Goal: Task Accomplishment & Management: Manage account settings

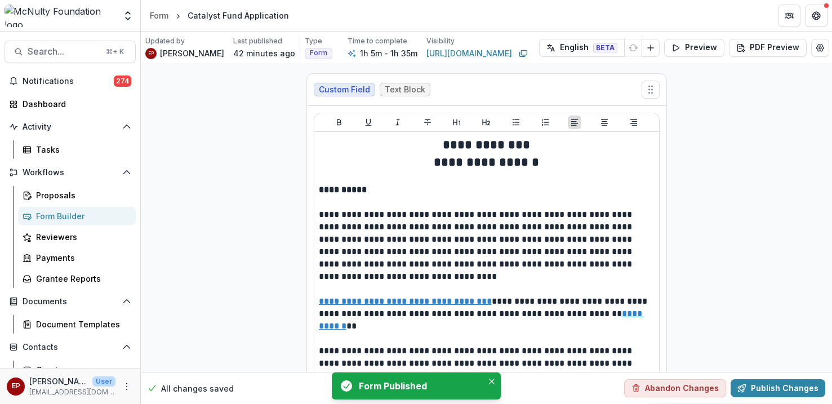
select select "********"
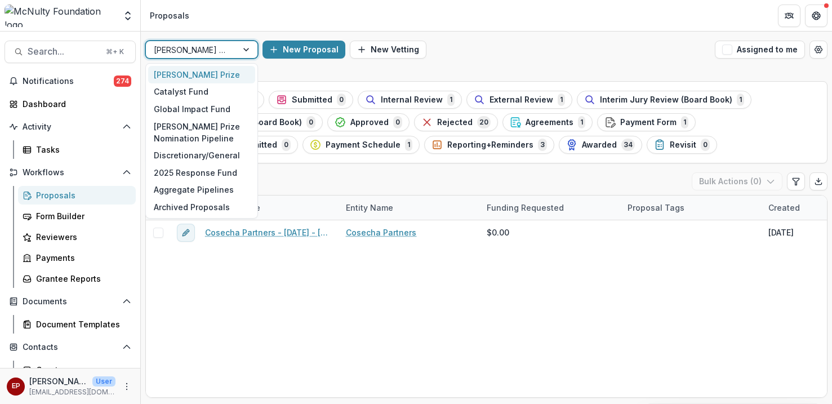
click at [215, 77] on div "McNulty Prize" at bounding box center [201, 74] width 107 height 17
click at [223, 42] on div "McNulty Prize" at bounding box center [191, 50] width 91 height 16
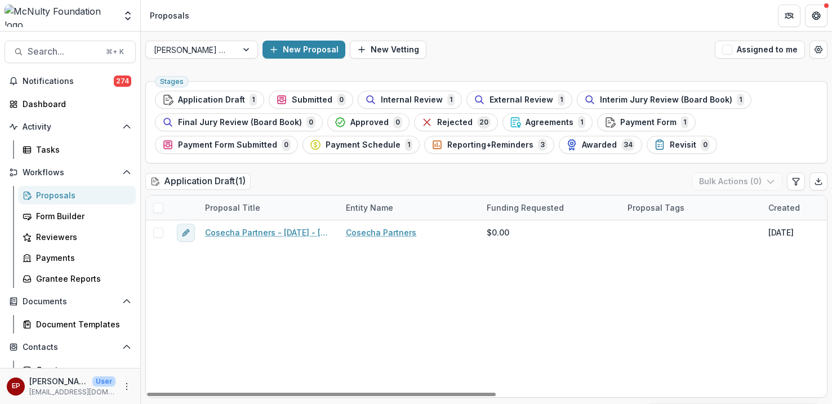
click at [476, 341] on div "Cosecha Partners - 2025 - 2025 McNulty Prize Application Cosecha Partners $0.00…" at bounding box center [806, 308] width 1320 height 177
click at [477, 125] on span "20" at bounding box center [484, 122] width 14 height 12
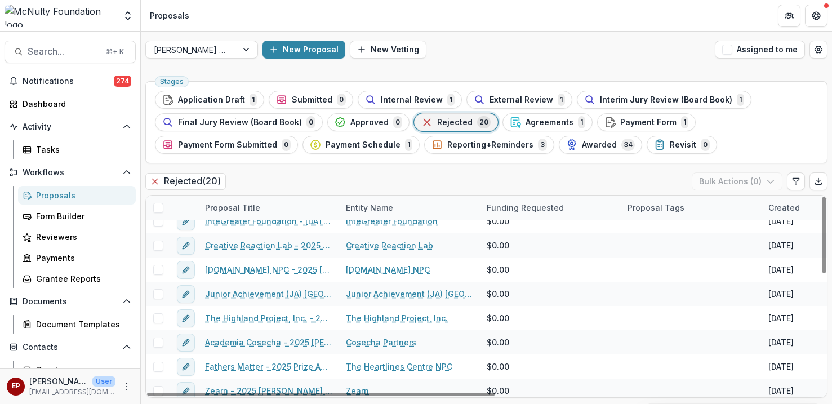
scroll to position [308, 0]
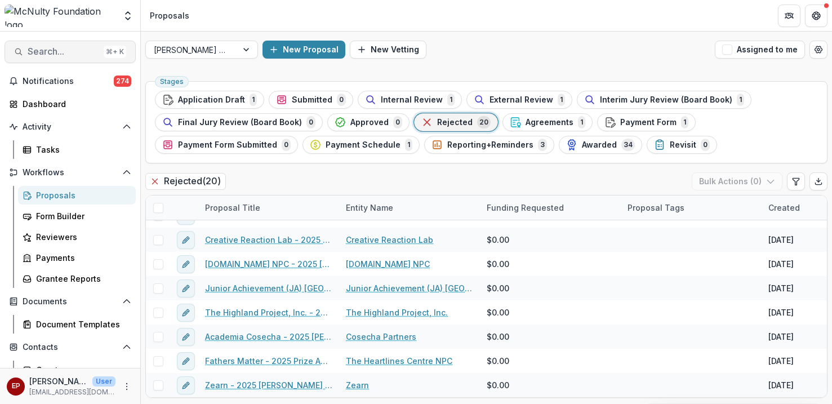
click at [69, 47] on span "Search..." at bounding box center [64, 51] width 72 height 11
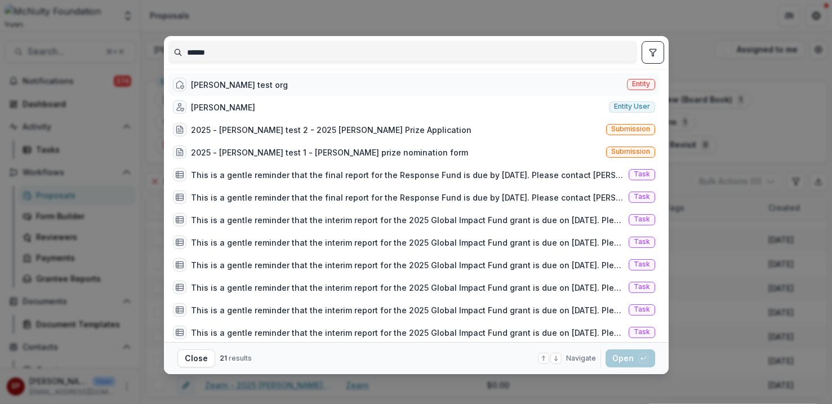
type input "******"
click at [232, 86] on div "[PERSON_NAME] test org" at bounding box center [239, 85] width 97 height 12
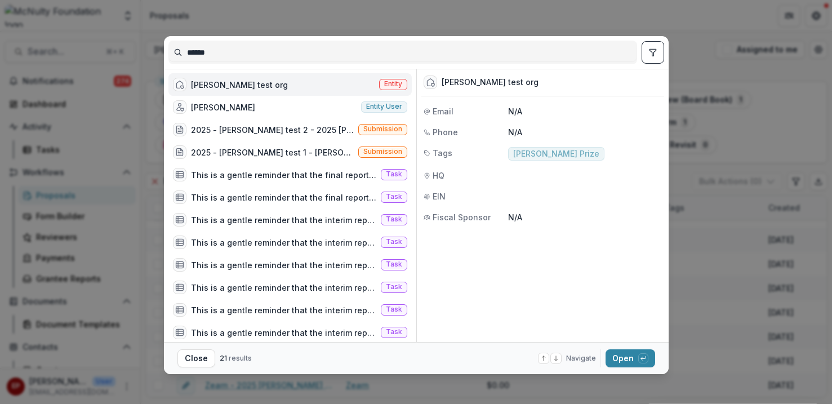
click at [232, 86] on div "[PERSON_NAME] test org" at bounding box center [239, 85] width 97 height 12
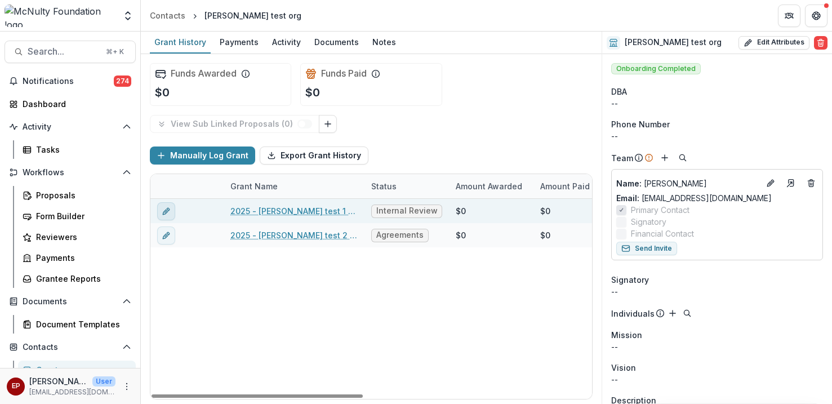
click at [166, 212] on icon "edit" at bounding box center [166, 211] width 9 height 9
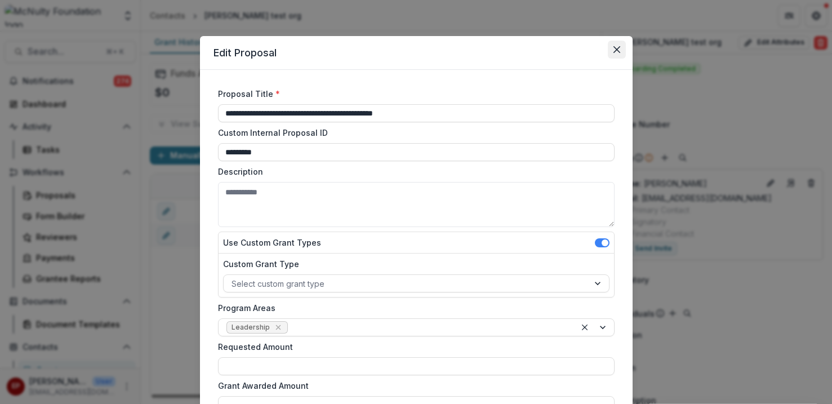
click at [614, 48] on icon "Close" at bounding box center [616, 49] width 7 height 7
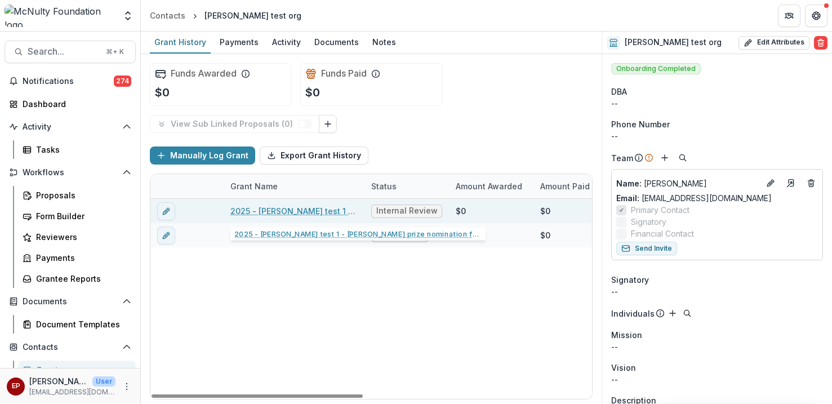
click at [287, 208] on link "2025 - esther test 1 - Mcnulty prize nomination form" at bounding box center [293, 211] width 127 height 12
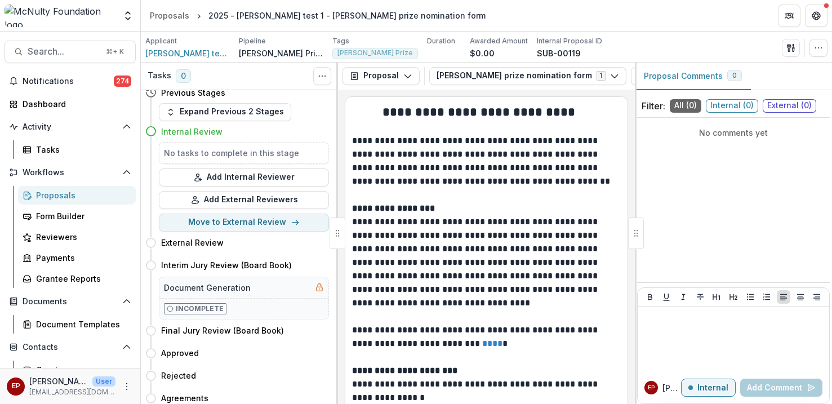
scroll to position [10, 0]
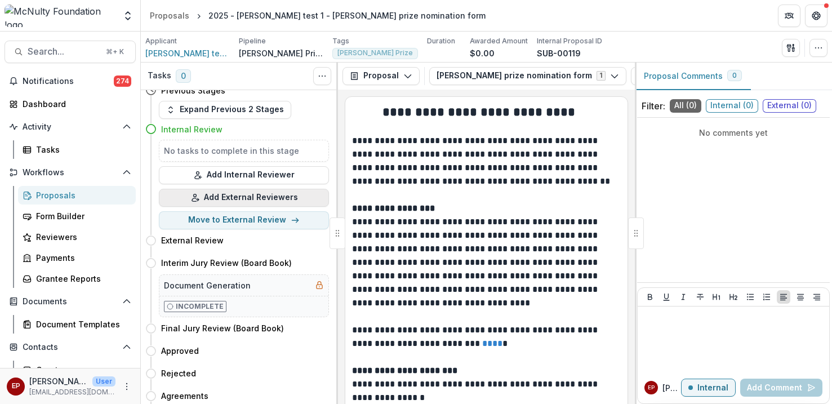
click at [284, 202] on button "Add External Reviewers" at bounding box center [244, 198] width 170 height 18
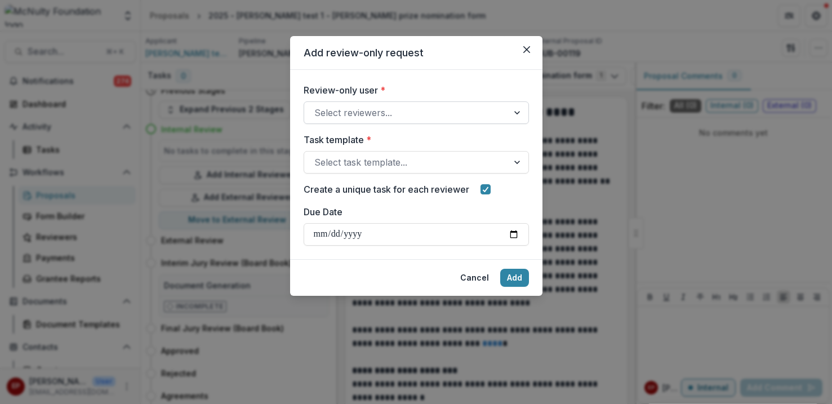
click at [372, 113] on div at bounding box center [406, 113] width 184 height 16
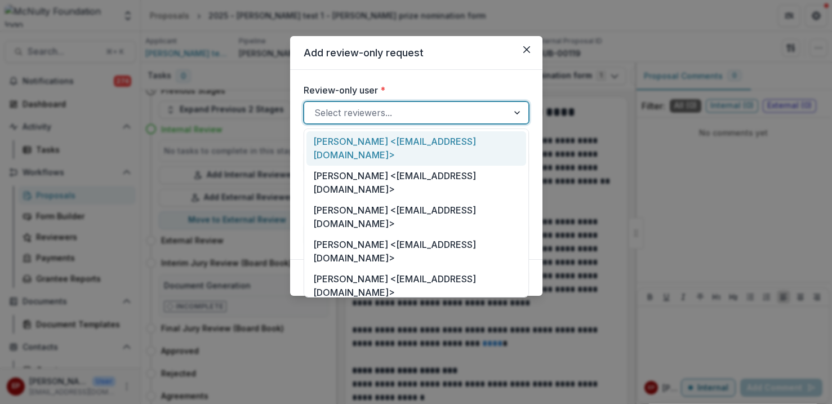
click at [433, 73] on div "Review-only user * Michelle Molitor <mmolitor@theequitylab.org>, 1 of 35. 35 re…" at bounding box center [416, 164] width 252 height 189
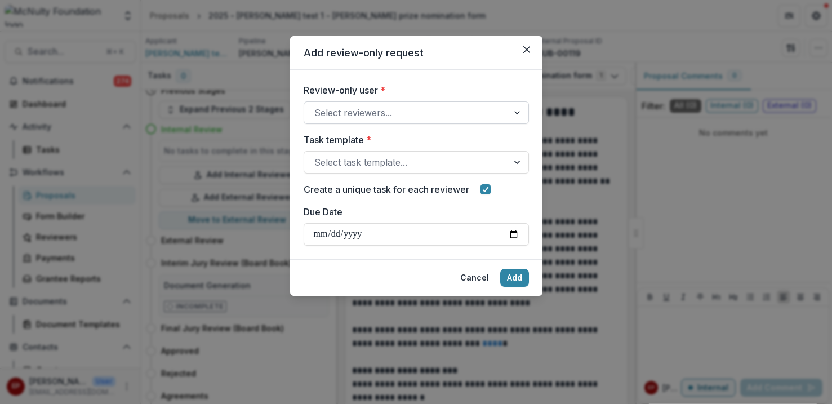
click at [428, 101] on div "Review-only user * Select reviewers..." at bounding box center [416, 103] width 225 height 41
click at [426, 114] on div at bounding box center [406, 113] width 184 height 16
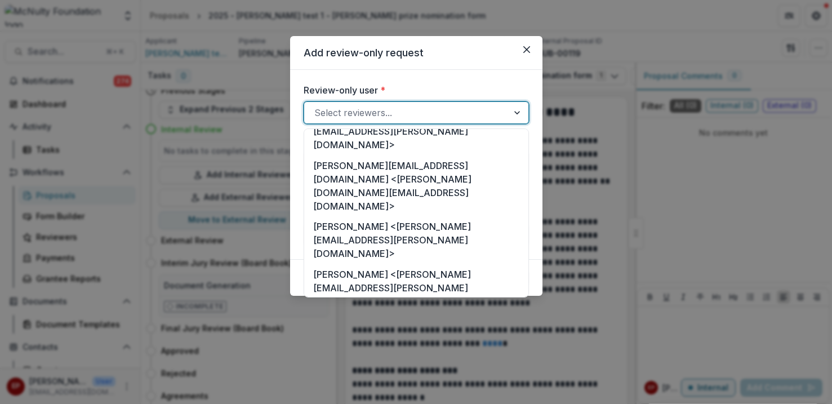
scroll to position [792, 0]
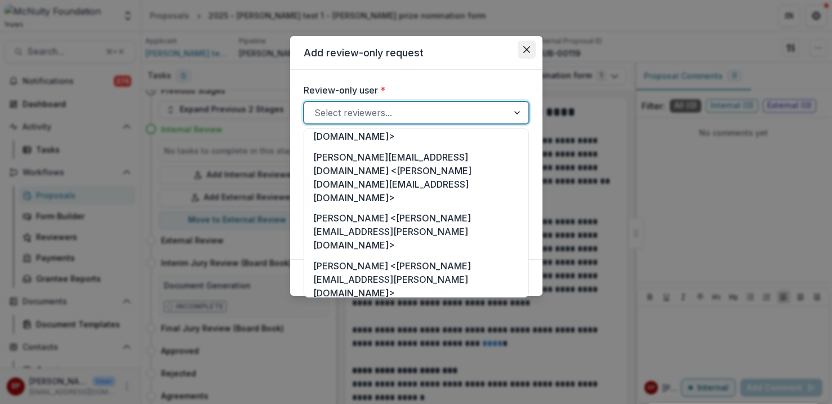
click at [529, 46] on icon "Close" at bounding box center [526, 49] width 7 height 7
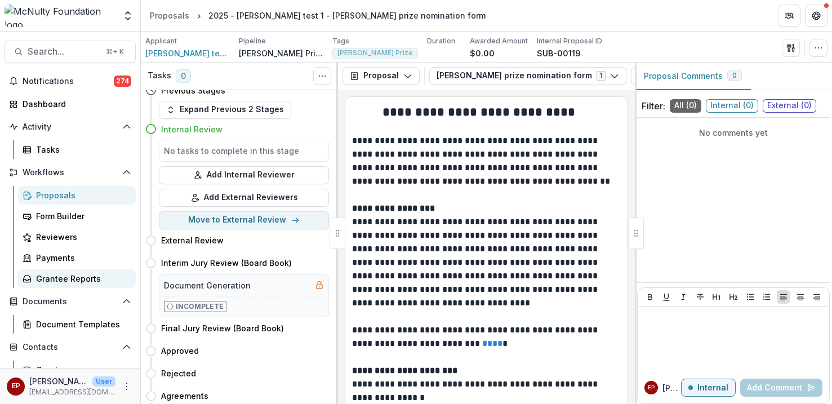
scroll to position [99, 0]
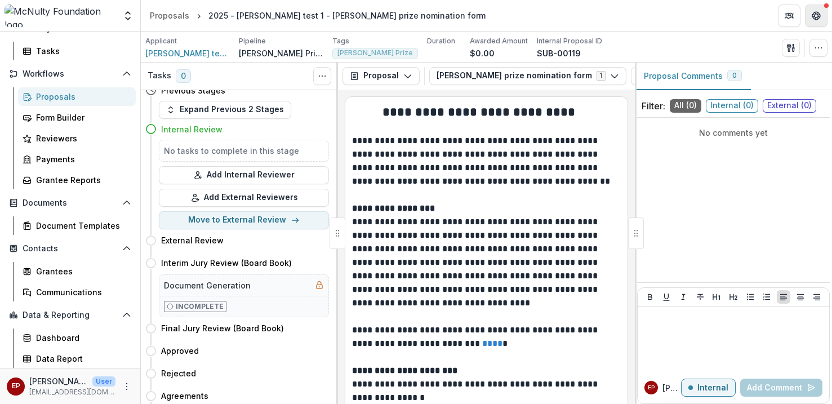
click at [819, 12] on icon "Get Help" at bounding box center [816, 15] width 9 height 9
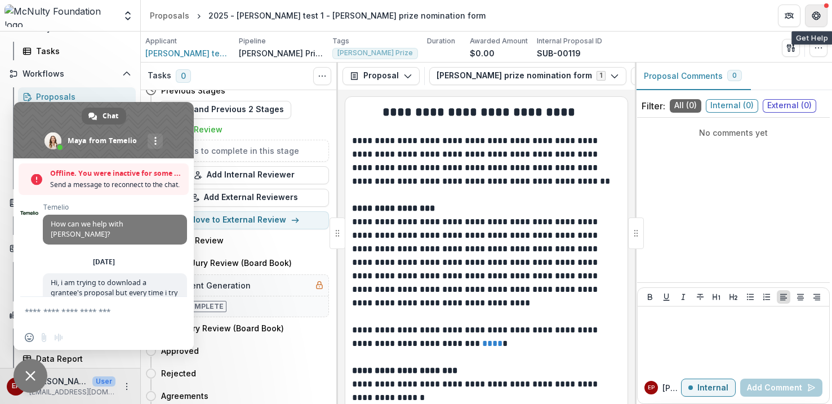
scroll to position [465, 0]
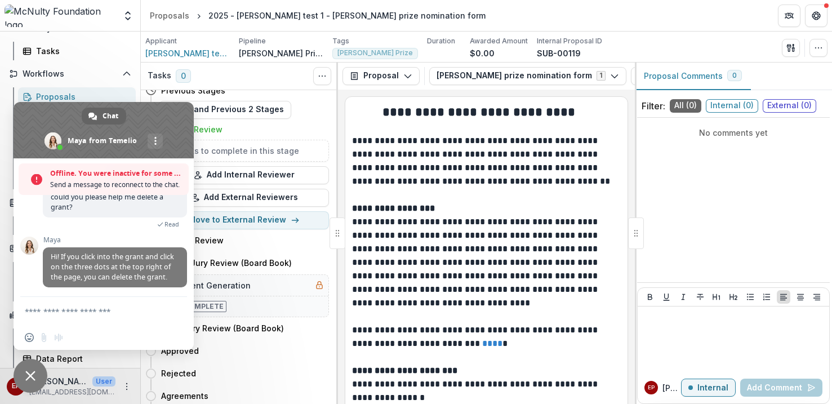
click at [92, 308] on textarea "Compose your message..." at bounding box center [92, 311] width 135 height 28
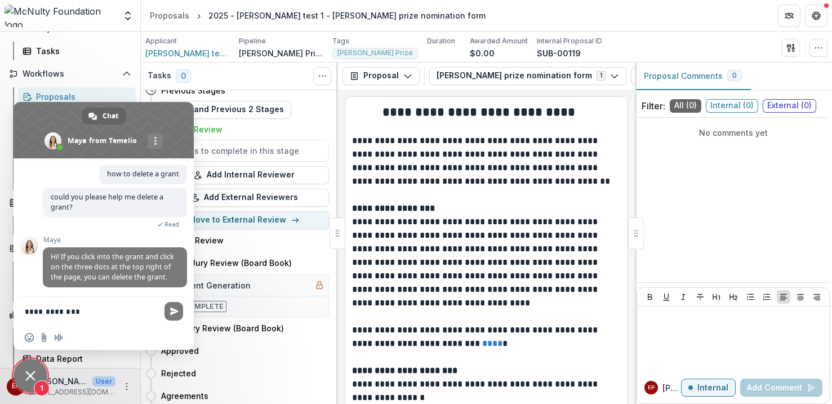
scroll to position [429, 0]
type textarea "**********"
click at [178, 310] on span "Send" at bounding box center [174, 311] width 8 height 8
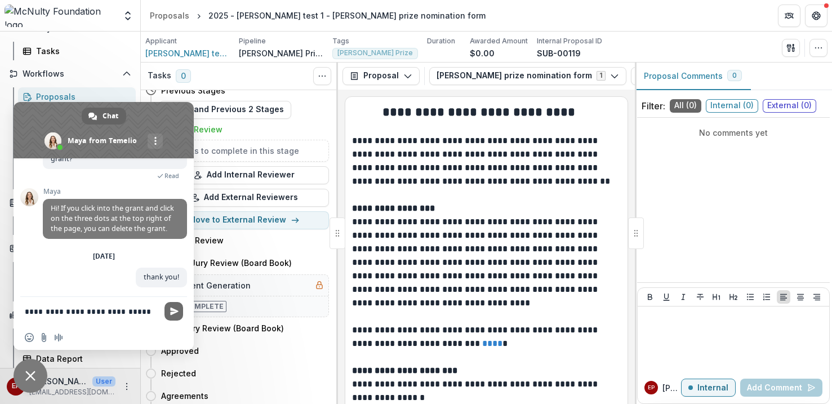
scroll to position [487, 0]
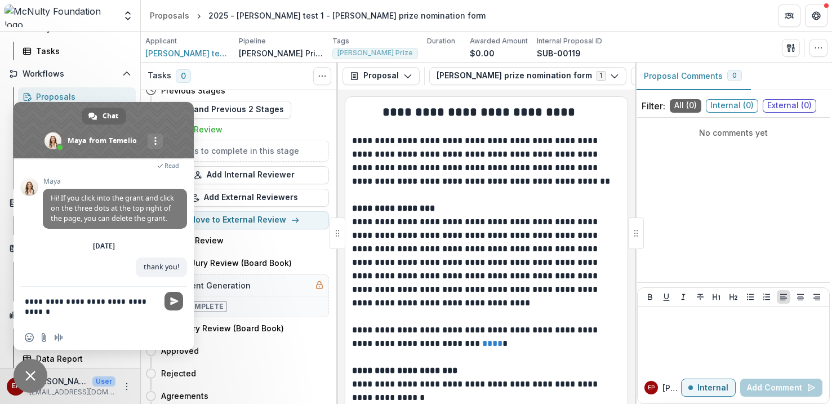
type textarea "**********"
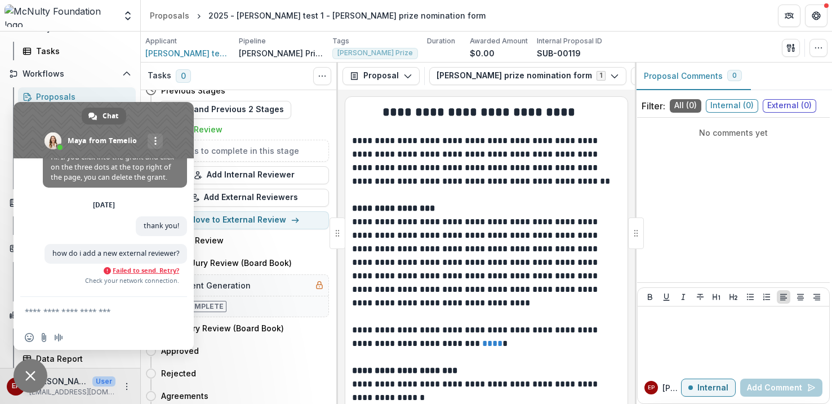
click at [147, 274] on span "Failed to send. Retry?" at bounding box center [146, 270] width 66 height 8
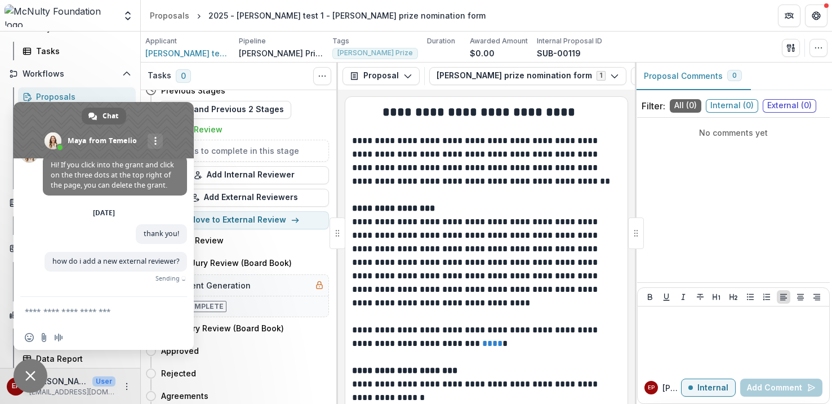
scroll to position [511, 0]
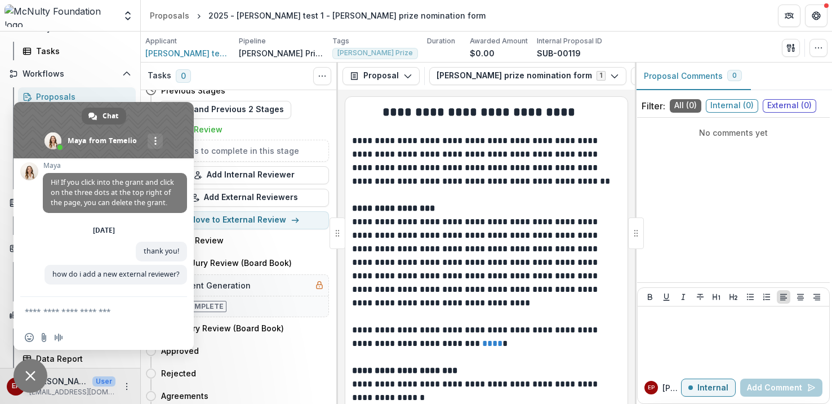
click at [226, 126] on div "Internal Review" at bounding box center [245, 129] width 168 height 12
click at [156, 136] on link "More channels" at bounding box center [155, 141] width 15 height 15
click at [33, 367] on span "Close chat" at bounding box center [31, 376] width 34 height 34
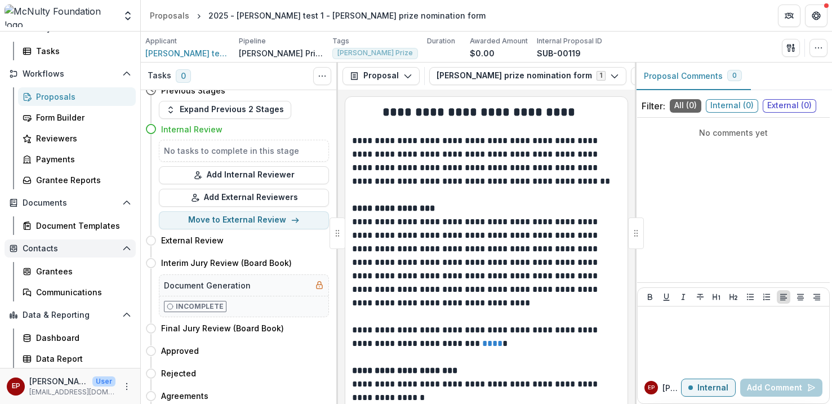
click at [77, 242] on button "Contacts" at bounding box center [70, 248] width 131 height 18
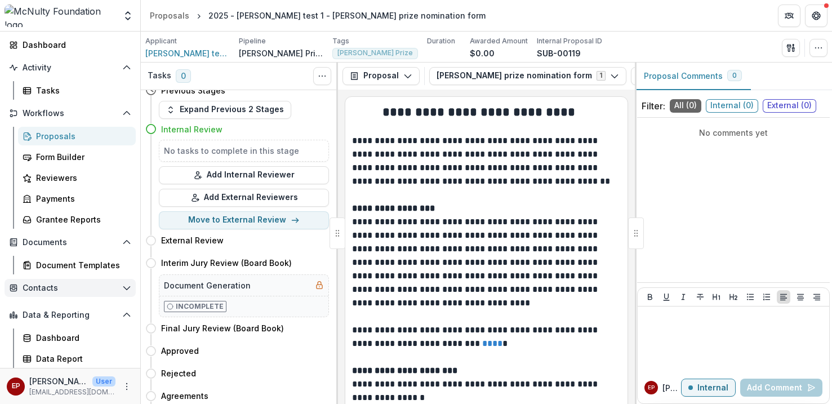
scroll to position [59, 0]
click at [64, 277] on div "Notifications 274 Dashboard Activity Tasks Workflows Proposals Form Builder Rev…" at bounding box center [70, 190] width 140 height 355
click at [63, 292] on button "Contacts" at bounding box center [70, 288] width 131 height 18
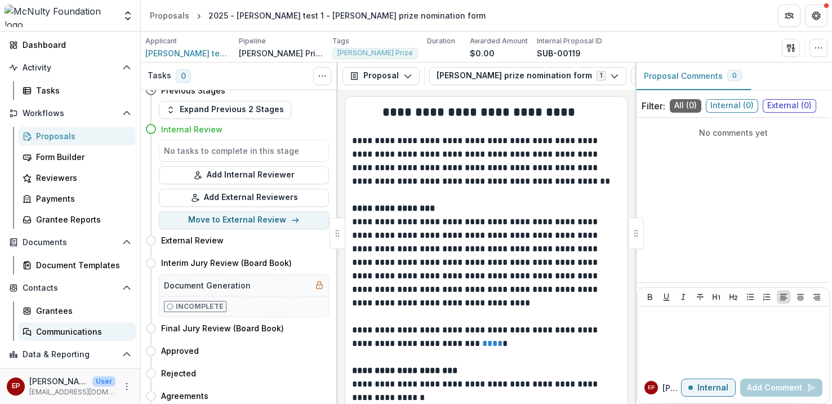
click at [69, 331] on div "Communications" at bounding box center [81, 332] width 91 height 12
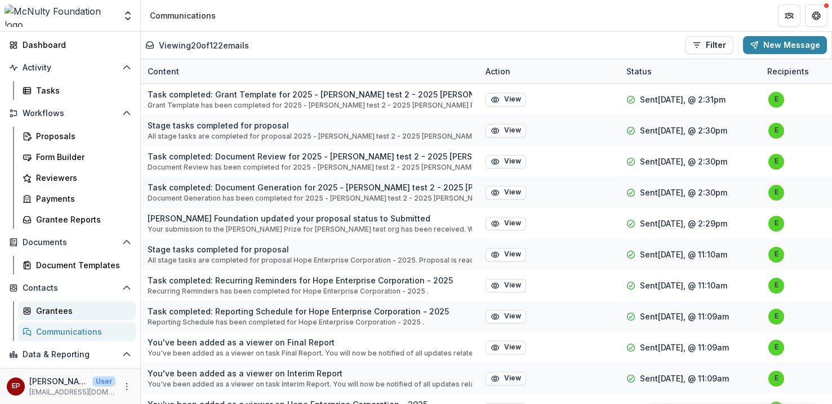
click at [67, 309] on div "Grantees" at bounding box center [81, 311] width 91 height 12
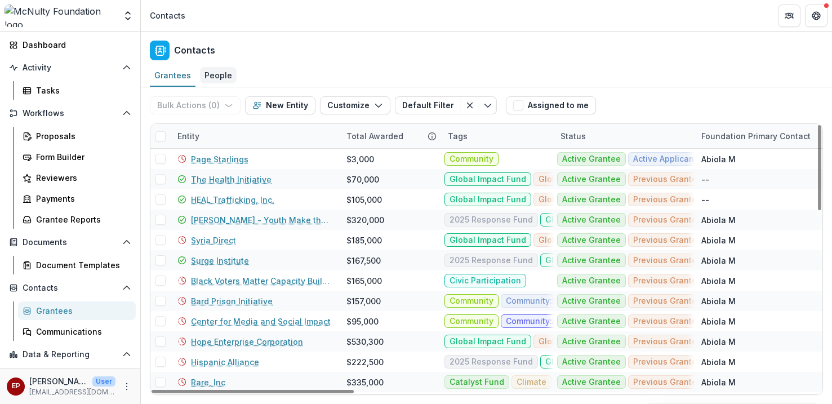
click at [216, 73] on div "People" at bounding box center [218, 75] width 37 height 16
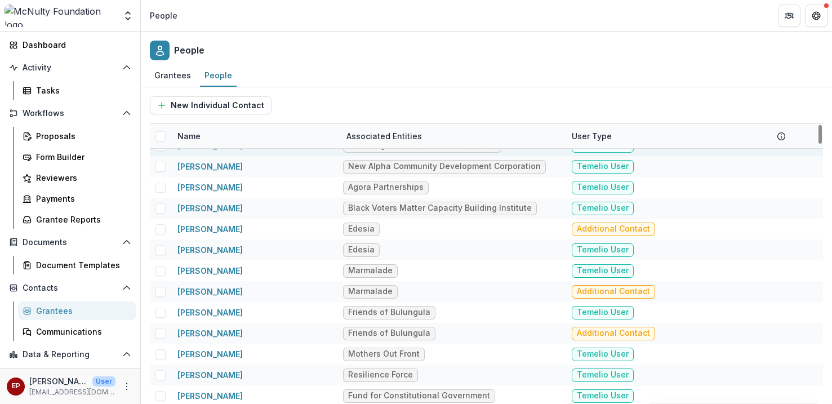
scroll to position [5349, 0]
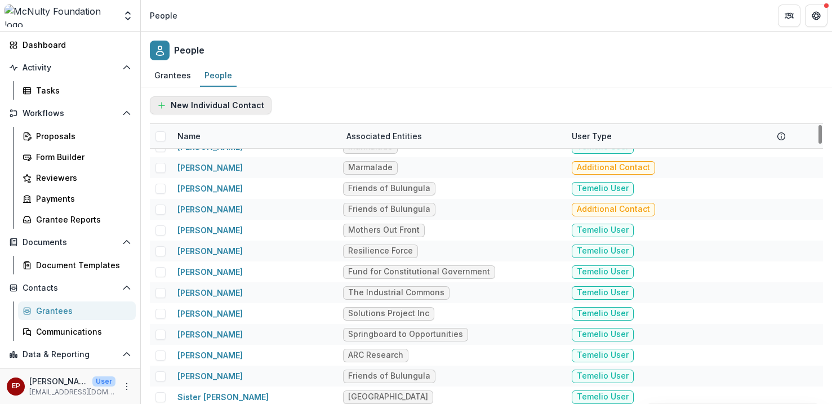
click at [210, 106] on button "New Individual Contact" at bounding box center [211, 105] width 122 height 18
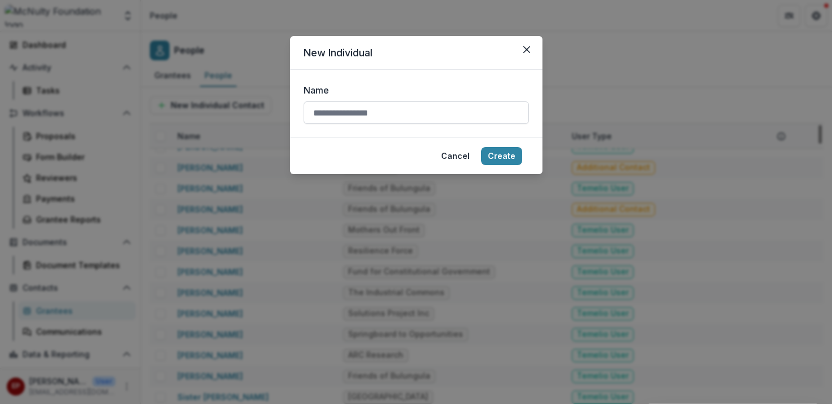
click at [357, 105] on input "Name" at bounding box center [416, 112] width 225 height 23
type input "**********"
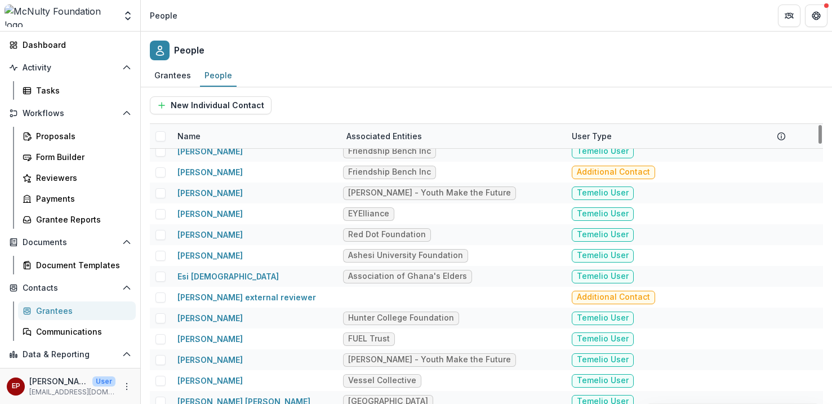
scroll to position [2745, 0]
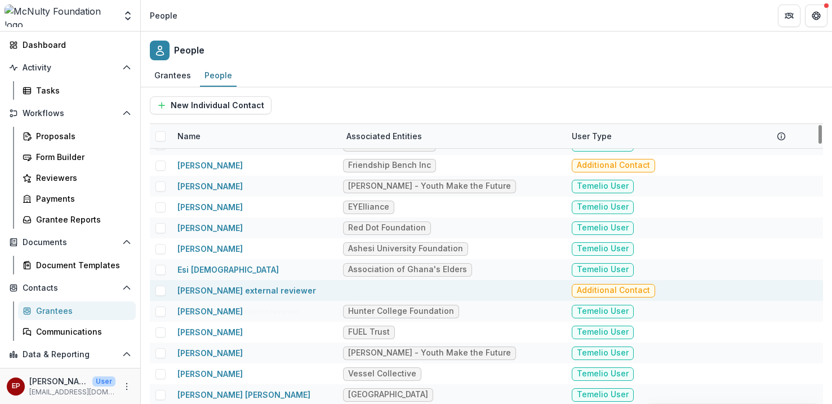
click at [342, 292] on div at bounding box center [453, 290] width 225 height 21
click at [375, 290] on ul "No Associated Entities" at bounding box center [387, 290] width 89 height 12
click at [606, 288] on span "Additional Contact" at bounding box center [613, 291] width 83 height 14
click at [205, 288] on link "Esther Park external reviewer" at bounding box center [246, 291] width 139 height 10
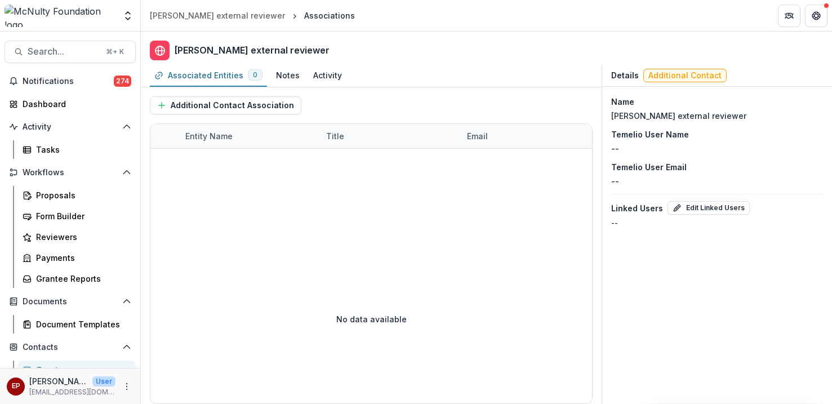
click at [668, 150] on div "Temelio User Name --" at bounding box center [717, 141] width 212 height 26
click at [626, 173] on div "Temelio User Email --" at bounding box center [717, 174] width 212 height 26
click at [618, 182] on p "--" at bounding box center [615, 181] width 8 height 12
click at [817, 16] on icon "Get Help" at bounding box center [817, 16] width 1 height 1
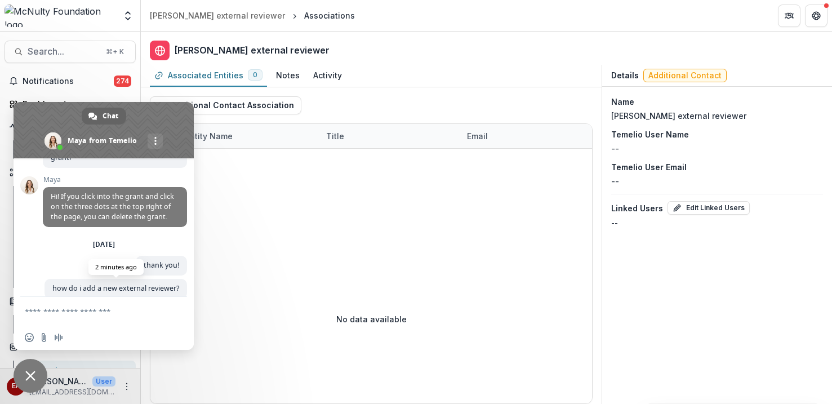
scroll to position [500, 0]
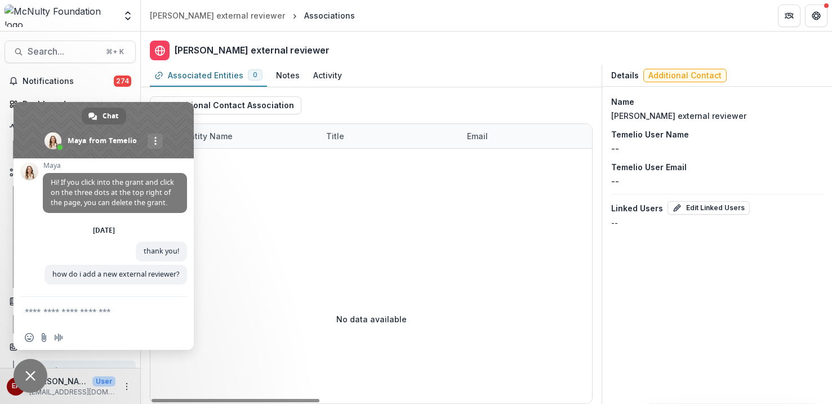
click at [282, 223] on div at bounding box center [727, 192] width 1155 height 86
click at [33, 372] on span "Close chat" at bounding box center [30, 376] width 10 height 10
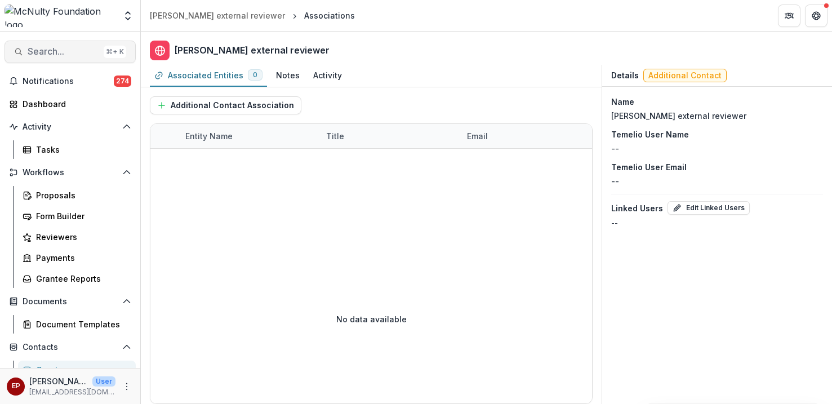
click at [68, 60] on button "Search... ⌘ + K" at bounding box center [70, 52] width 131 height 23
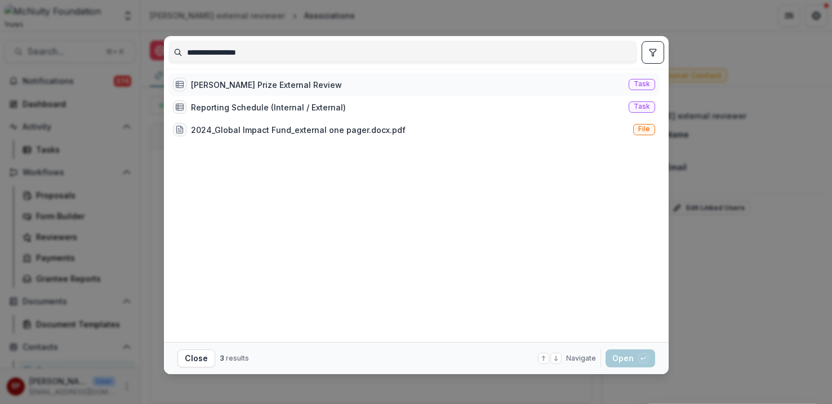
type input "**********"
click at [348, 83] on div "McNulty Prize External Review Task" at bounding box center [413, 84] width 491 height 23
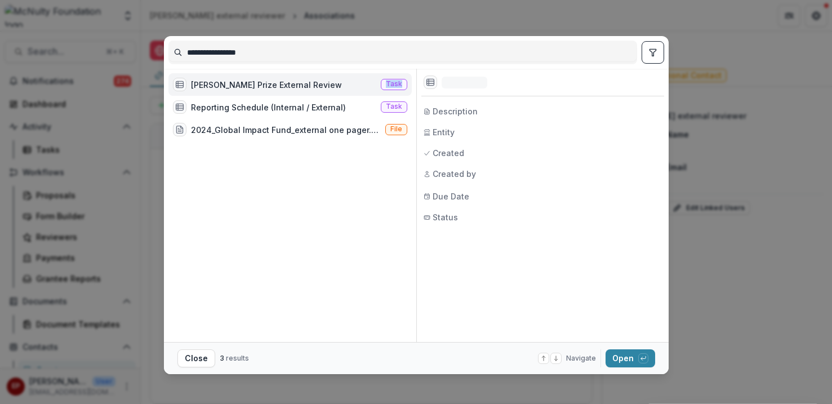
click at [348, 83] on div "McNulty Prize External Review Task" at bounding box center [289, 84] width 243 height 23
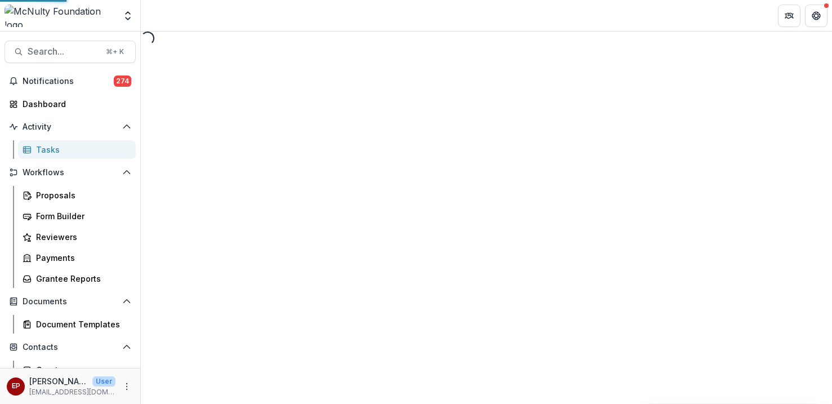
select select "********"
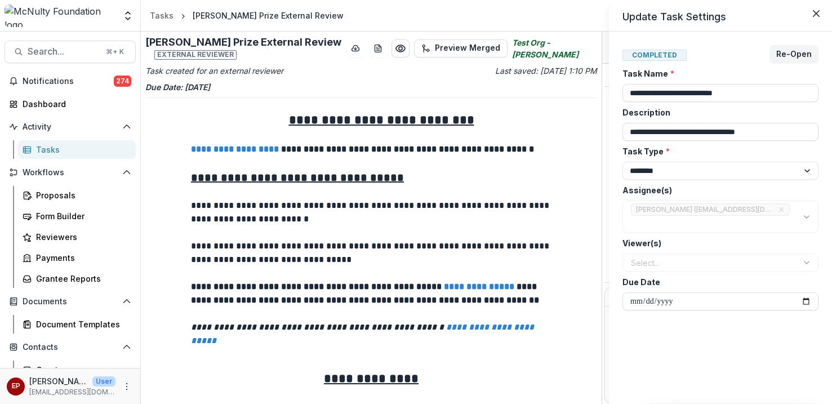
click at [63, 215] on div "**********" at bounding box center [416, 202] width 832 height 404
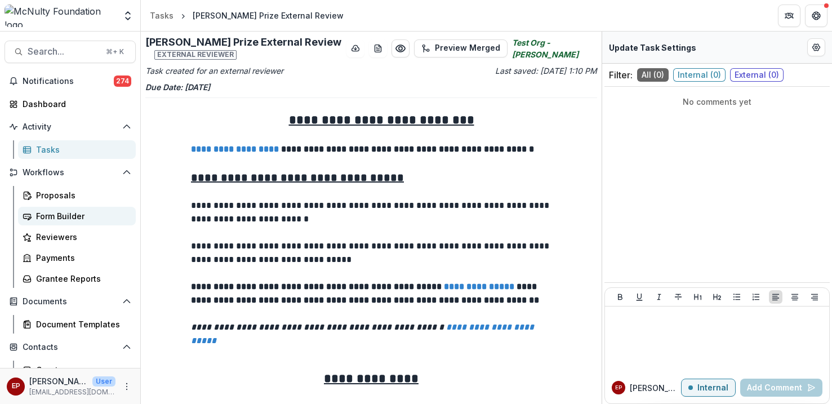
click at [94, 215] on div "Form Builder" at bounding box center [81, 216] width 91 height 12
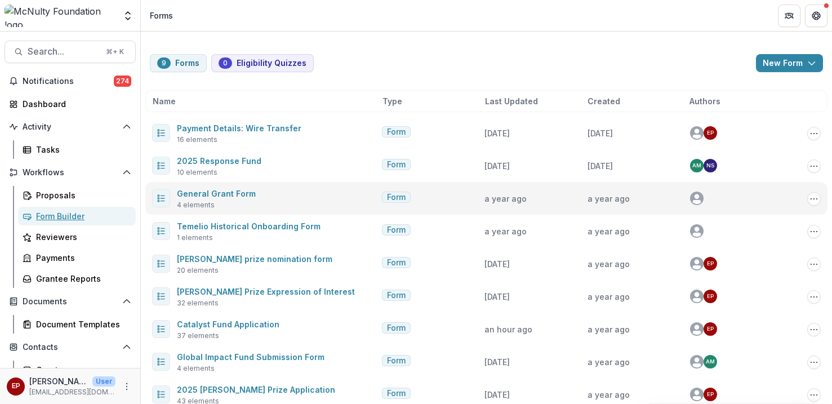
scroll to position [16, 0]
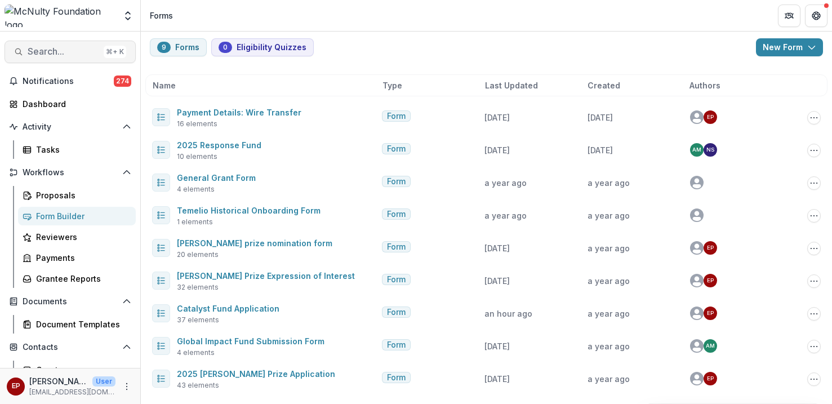
click at [65, 47] on span "Search..." at bounding box center [64, 51] width 72 height 11
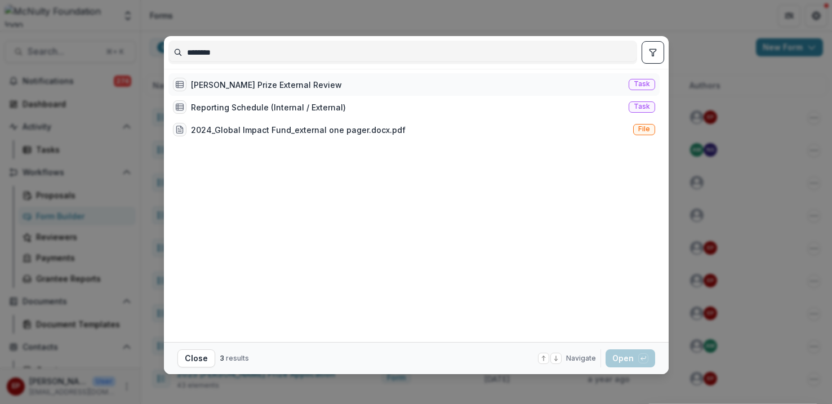
type input "********"
click at [317, 86] on div "McNulty Prize External Review Task" at bounding box center [413, 84] width 491 height 23
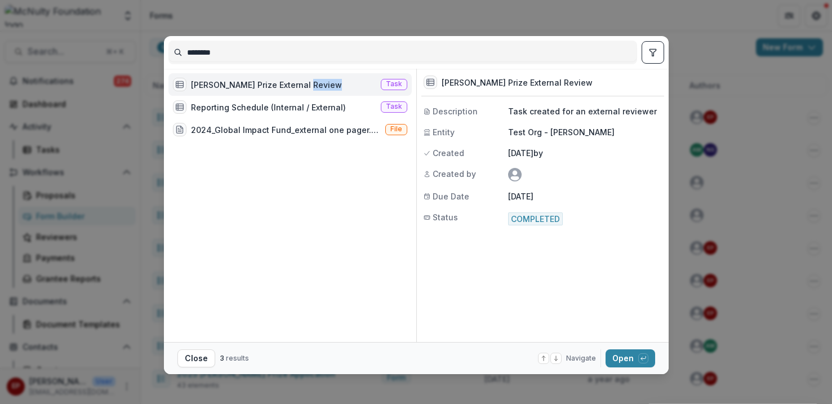
click at [317, 86] on div "McNulty Prize External Review Task" at bounding box center [289, 84] width 243 height 23
select select "********"
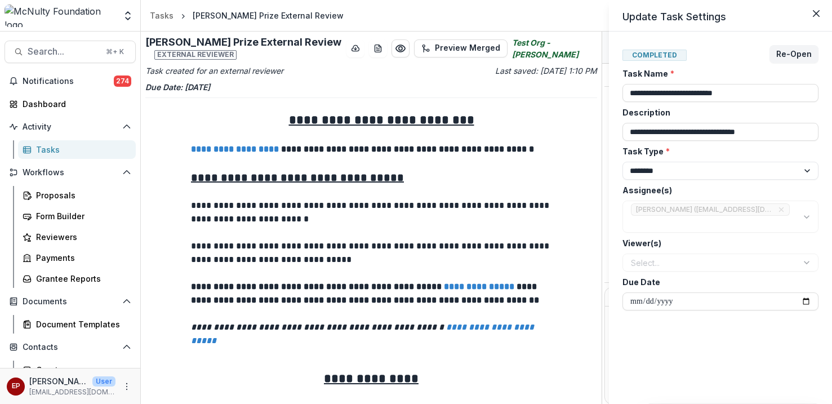
click at [330, 299] on div "**********" at bounding box center [416, 202] width 832 height 404
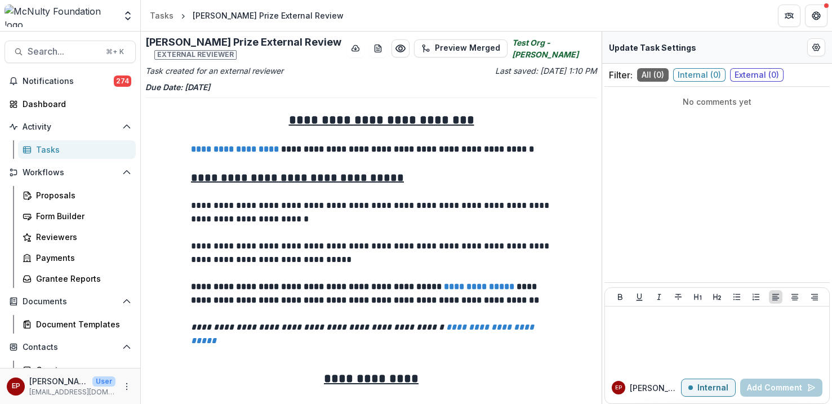
click at [350, 150] on strong "**********" at bounding box center [406, 149] width 255 height 8
click at [406, 45] on icon "Preview 7b1b76eb-f1e2-4226-b4c1-7a76049a5df1.pdf" at bounding box center [400, 48] width 11 height 11
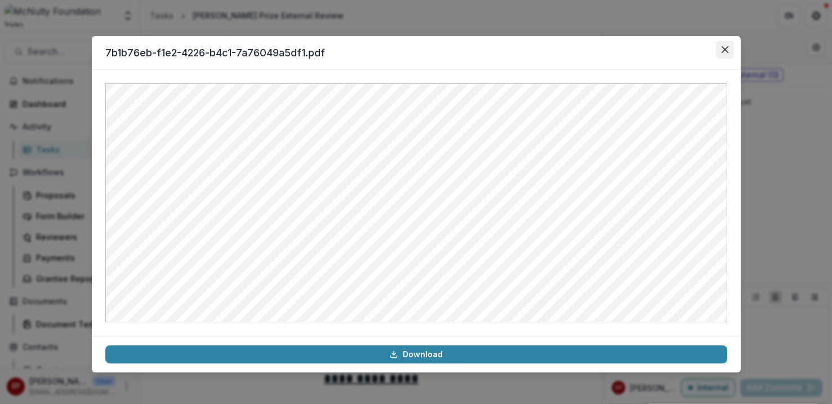
click at [722, 52] on icon "Close" at bounding box center [725, 49] width 7 height 7
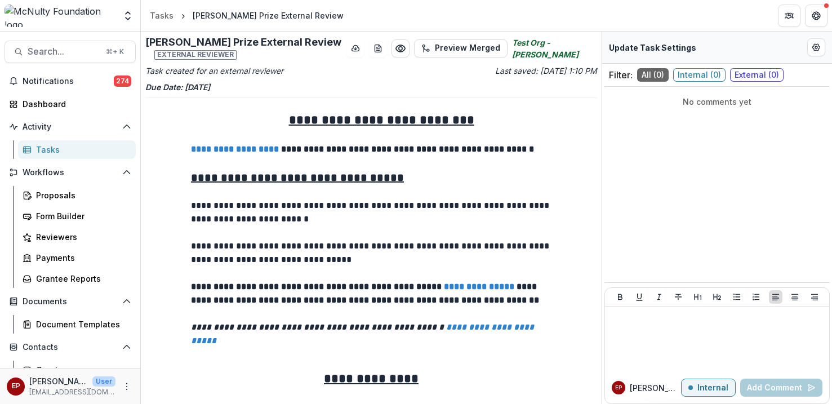
click at [389, 174] on h3 "**********" at bounding box center [371, 178] width 361 height 16
click at [814, 19] on icon "Get Help" at bounding box center [816, 15] width 9 height 9
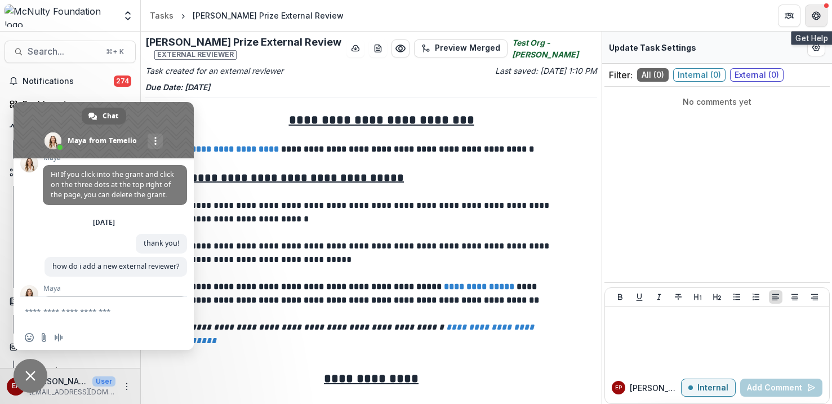
scroll to position [581, 0]
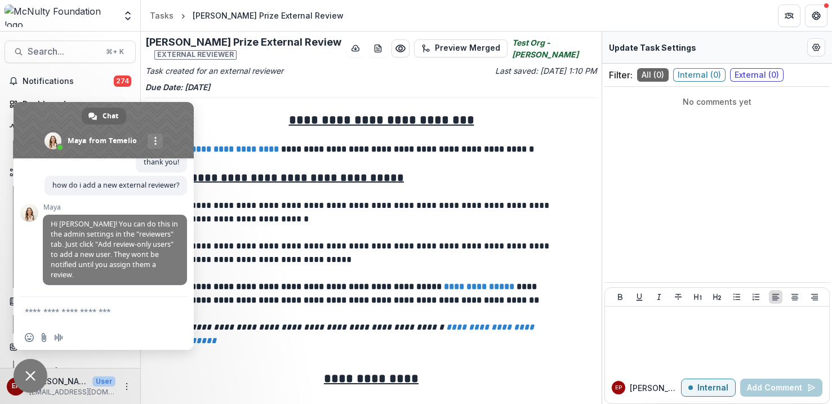
click at [265, 188] on p at bounding box center [371, 192] width 361 height 14
click at [25, 377] on span "Close chat" at bounding box center [30, 376] width 10 height 10
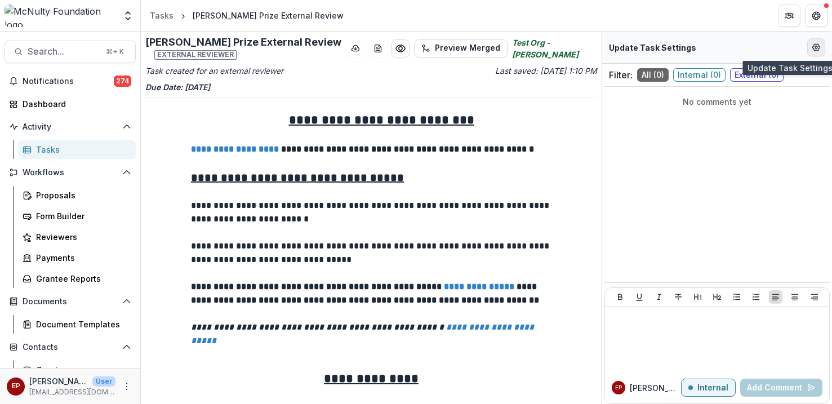
click at [813, 48] on icon "Edit Form Settings" at bounding box center [816, 47] width 7 height 7
select select "********"
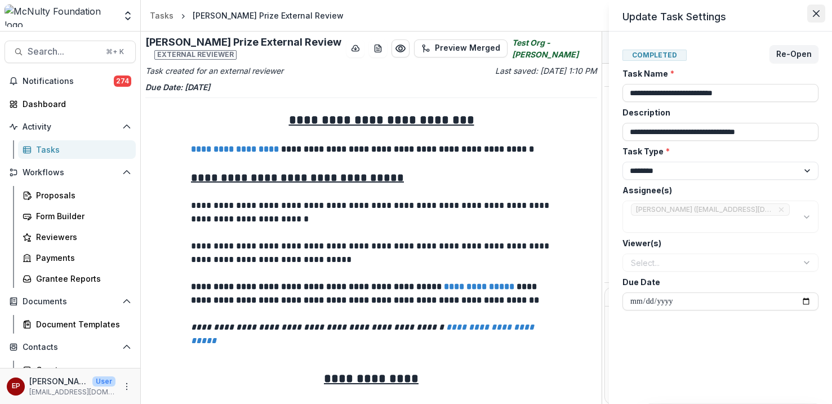
click at [814, 18] on button "Close" at bounding box center [816, 14] width 18 height 18
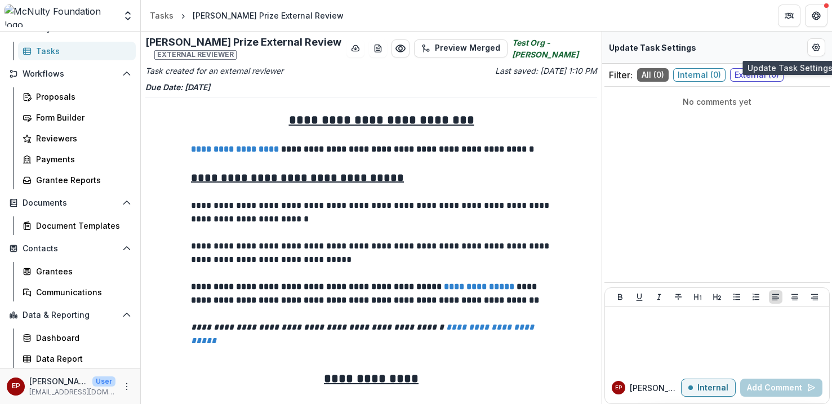
scroll to position [0, 0]
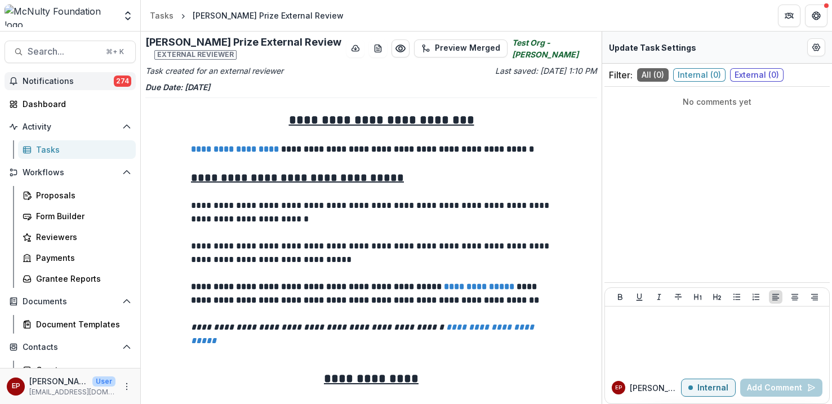
click at [47, 75] on button "Notifications 274" at bounding box center [70, 81] width 131 height 18
click at [48, 15] on img at bounding box center [60, 16] width 111 height 23
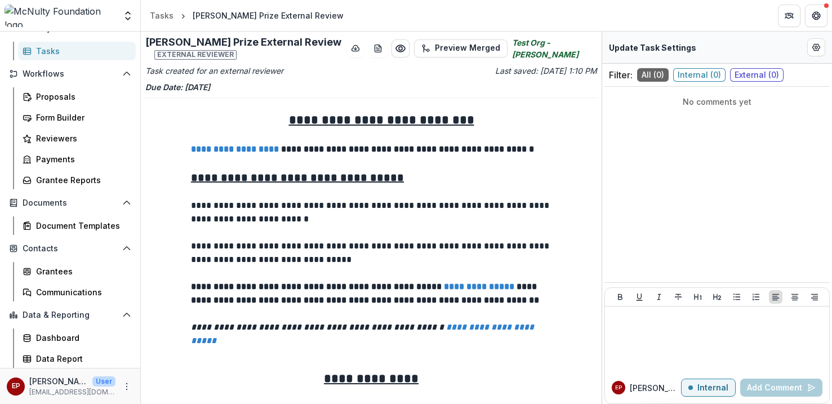
click at [17, 383] on div "ep" at bounding box center [16, 386] width 8 height 7
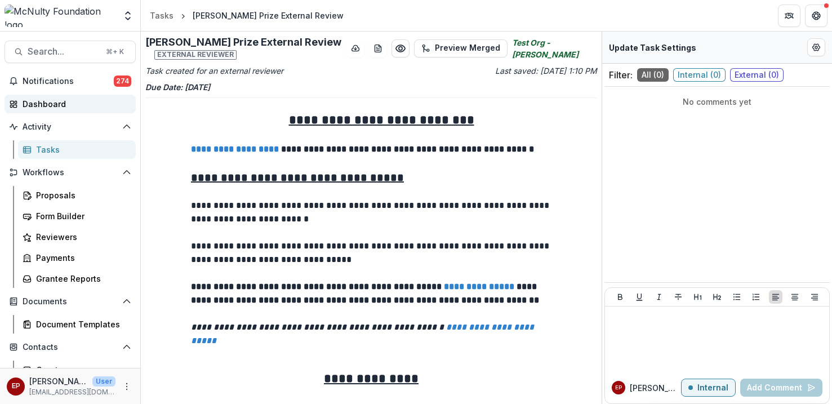
click at [58, 107] on div "Dashboard" at bounding box center [75, 104] width 104 height 12
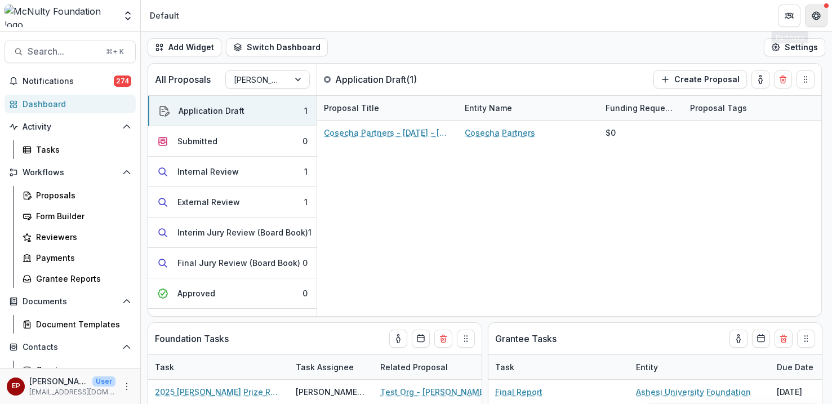
click at [808, 21] on button "Get Help" at bounding box center [816, 16] width 23 height 23
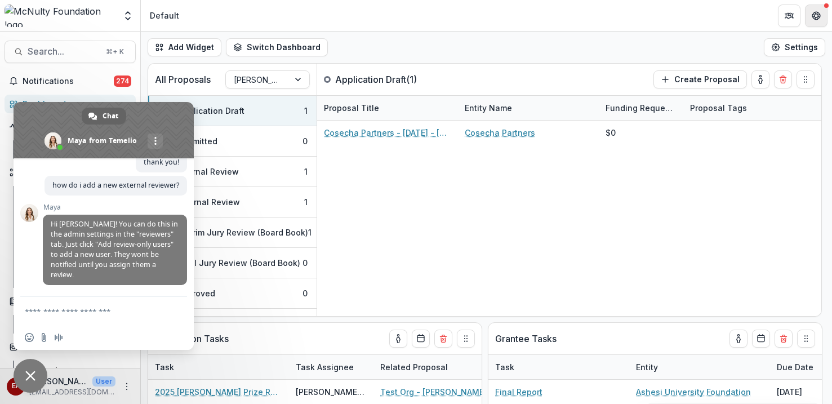
click at [808, 21] on button "Get Help" at bounding box center [816, 16] width 23 height 23
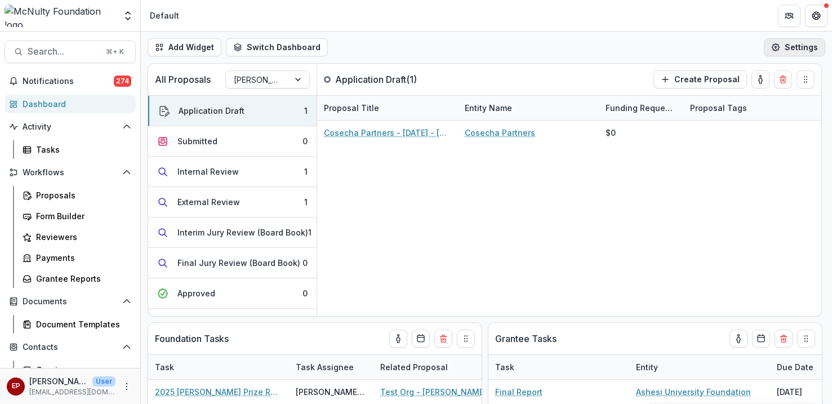
click at [785, 50] on button "Settings" at bounding box center [794, 47] width 61 height 18
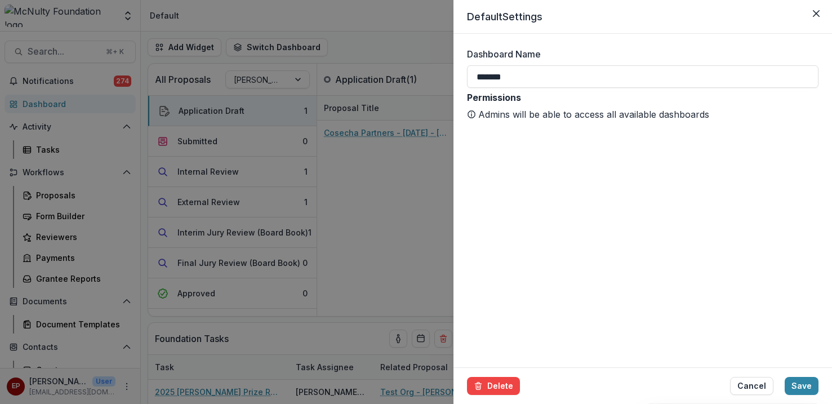
click at [806, 16] on header "Default Settings" at bounding box center [643, 17] width 379 height 34
click at [813, 12] on icon "Close" at bounding box center [816, 13] width 7 height 7
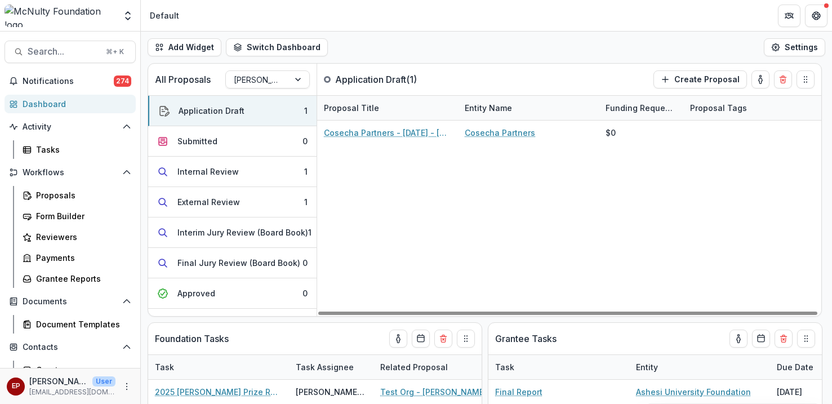
scroll to position [99, 0]
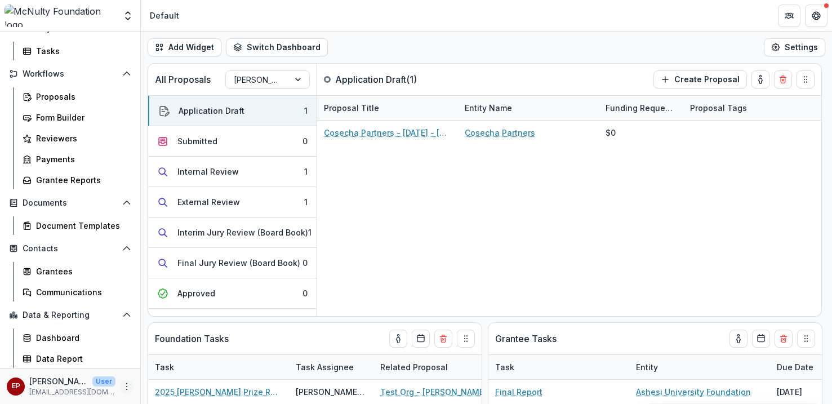
click at [120, 384] on button "More" at bounding box center [127, 387] width 14 height 14
click at [181, 363] on link "User Settings" at bounding box center [197, 362] width 121 height 19
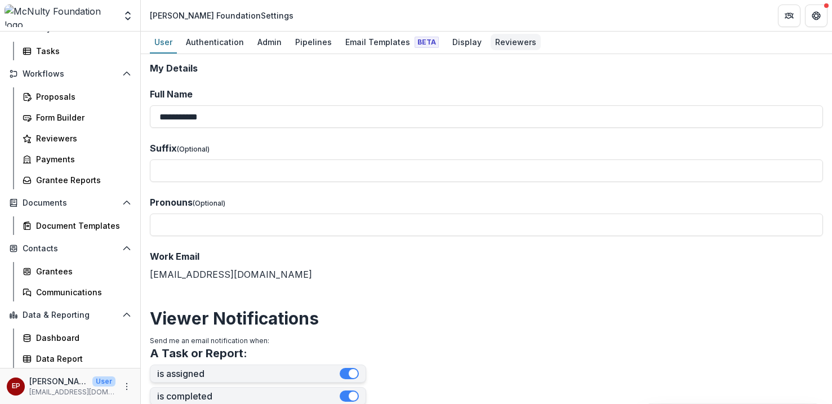
click at [494, 48] on div "Reviewers" at bounding box center [516, 42] width 50 height 16
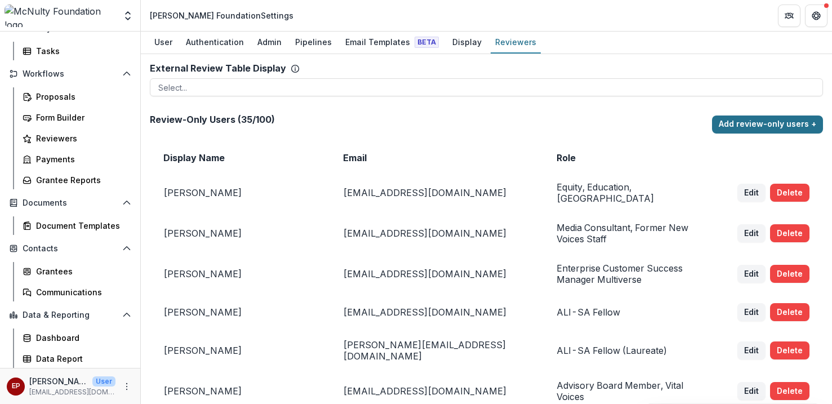
click at [750, 125] on button "Add review-only users +" at bounding box center [767, 124] width 111 height 18
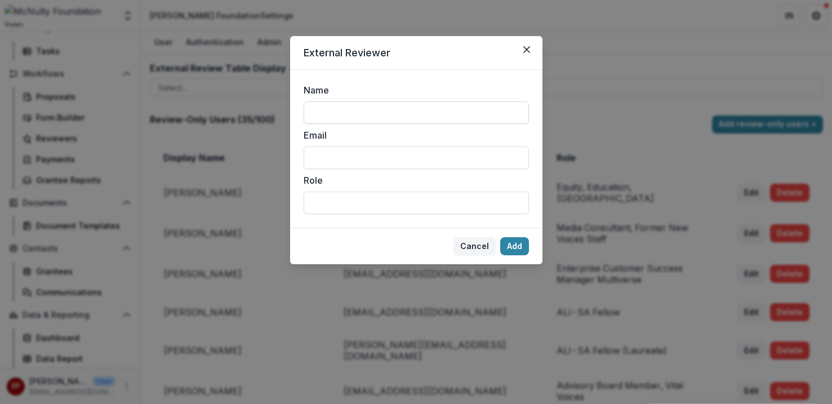
click at [404, 119] on input "Name" at bounding box center [416, 112] width 225 height 23
type input "**********"
click at [400, 161] on input "Email" at bounding box center [416, 157] width 225 height 23
type input "**********"
click at [443, 208] on input "Role" at bounding box center [416, 203] width 225 height 23
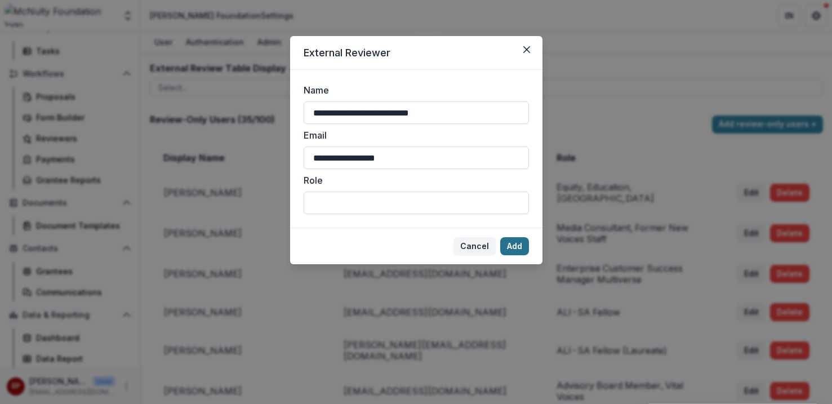
click at [518, 241] on button "Add" at bounding box center [514, 246] width 29 height 18
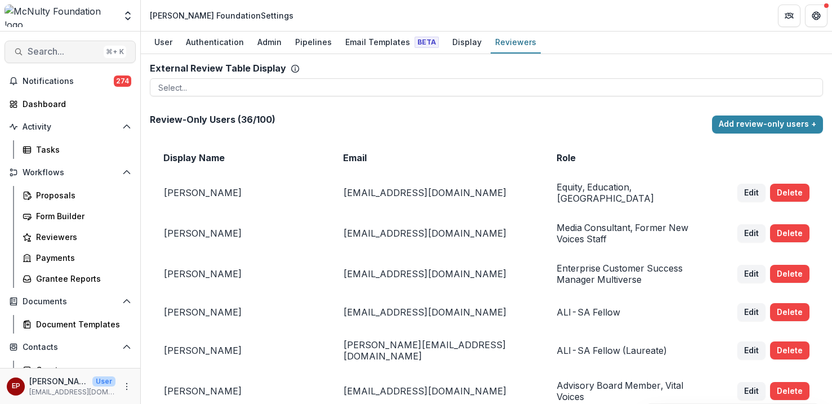
click at [51, 48] on span "Search..." at bounding box center [64, 51] width 72 height 11
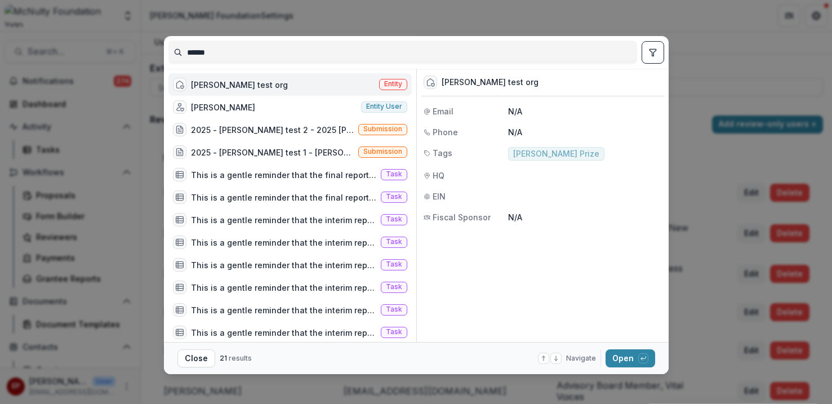
type input "******"
click at [261, 82] on div "esther test org Entity" at bounding box center [289, 84] width 243 height 23
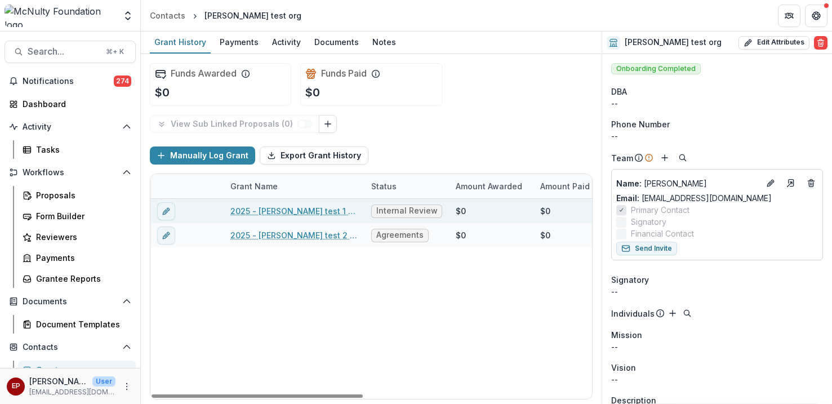
click at [326, 212] on link "2025 - esther test 1 - Mcnulty prize nomination form" at bounding box center [293, 211] width 127 height 12
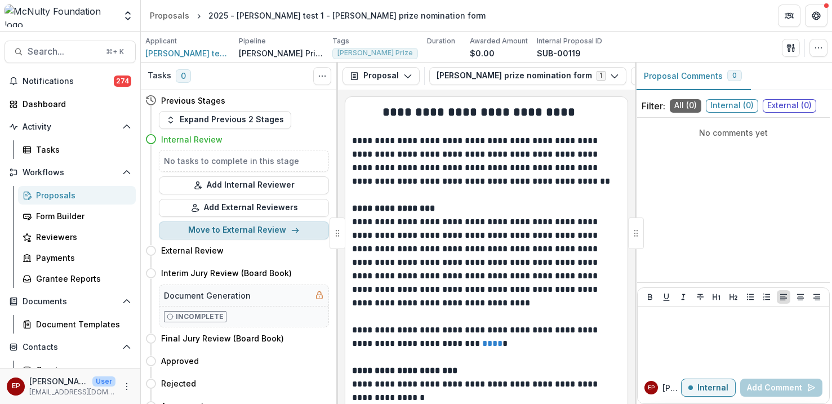
click at [261, 233] on button "Move to External Review" at bounding box center [244, 230] width 170 height 18
select select "**********"
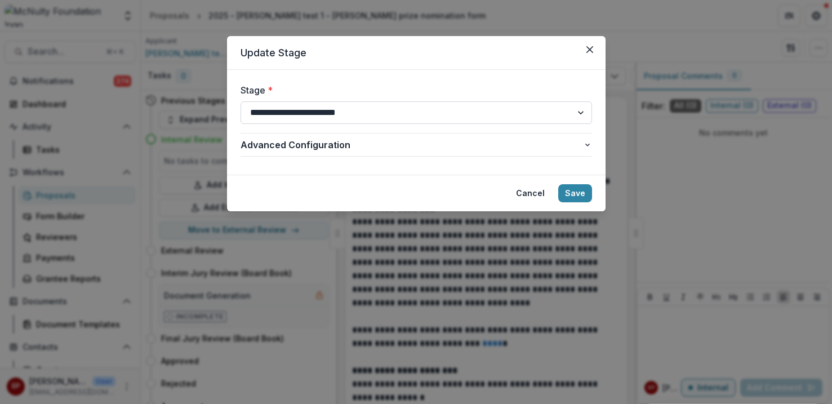
click at [310, 105] on select "**********" at bounding box center [417, 112] width 352 height 23
click at [585, 191] on button "Save" at bounding box center [575, 193] width 34 height 18
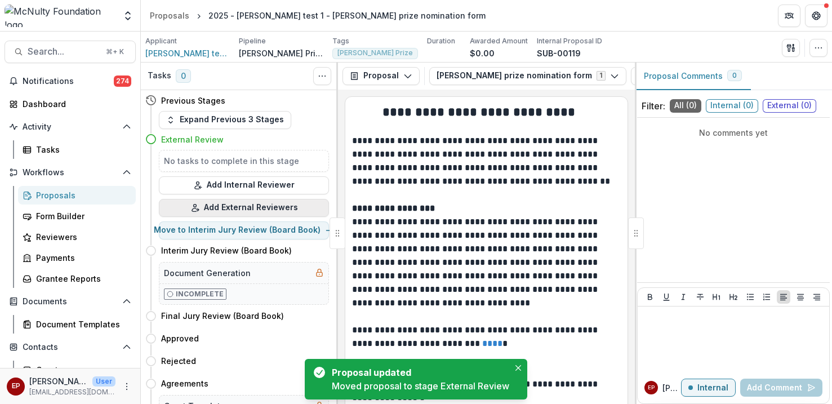
click at [268, 205] on button "Add External Reviewers" at bounding box center [244, 208] width 170 height 18
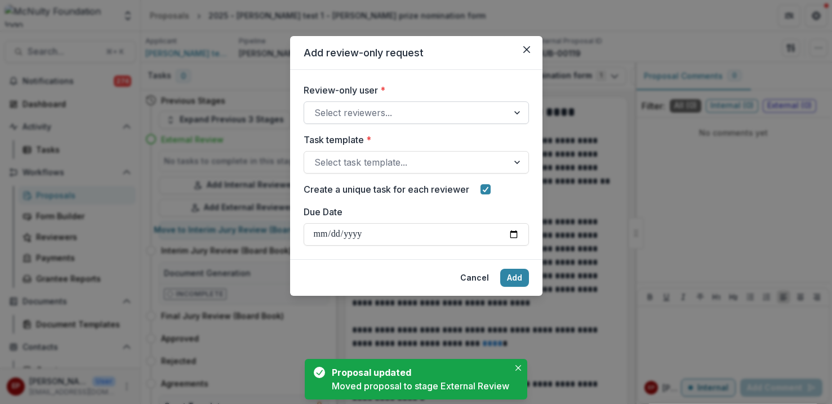
click at [384, 119] on div at bounding box center [406, 113] width 184 height 16
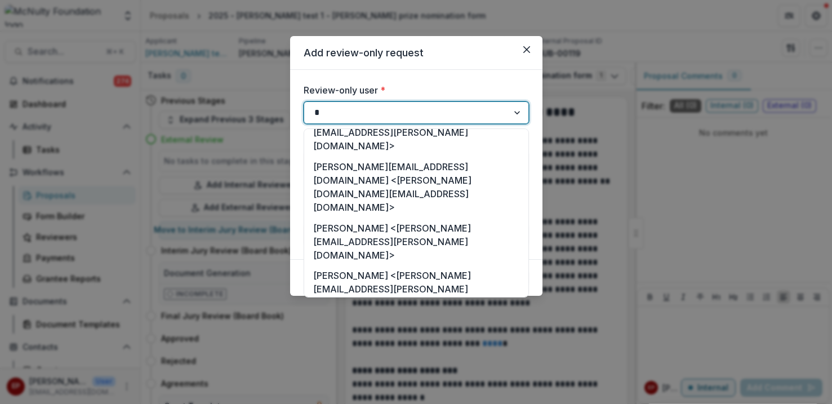
scroll to position [706, 0]
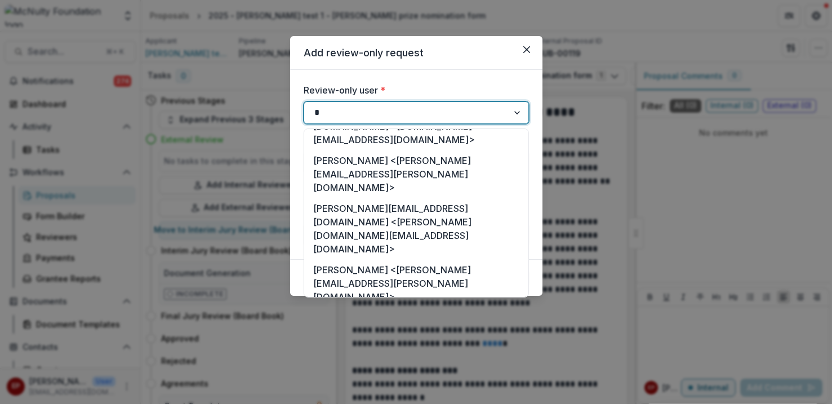
type input "**"
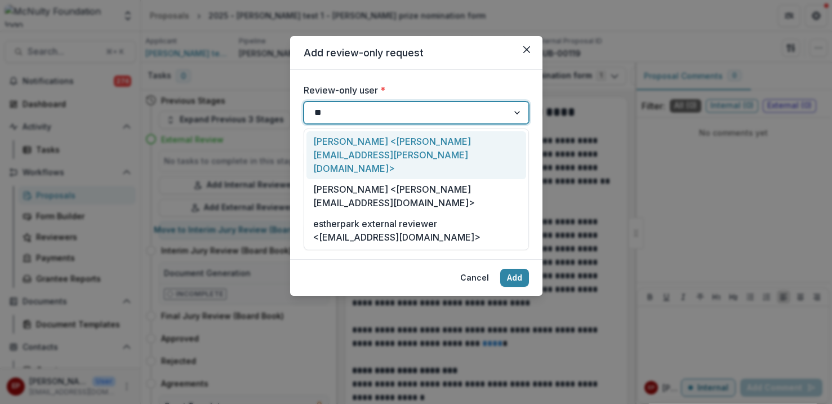
scroll to position [0, 0]
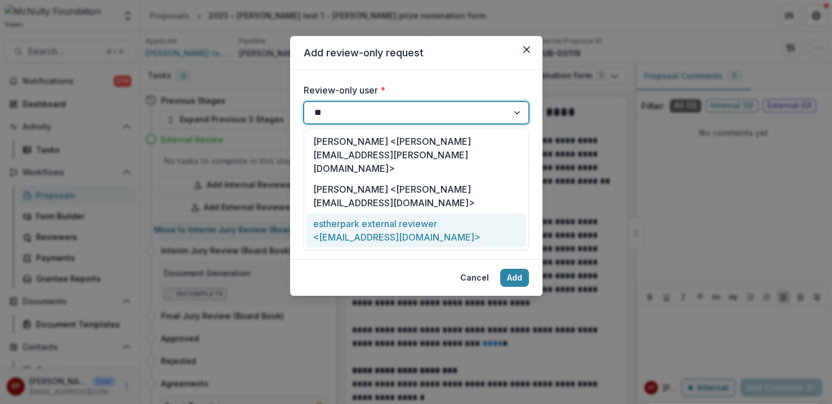
click at [392, 214] on div "estherpark external reviewer <epark230@gmail.com>" at bounding box center [416, 231] width 220 height 34
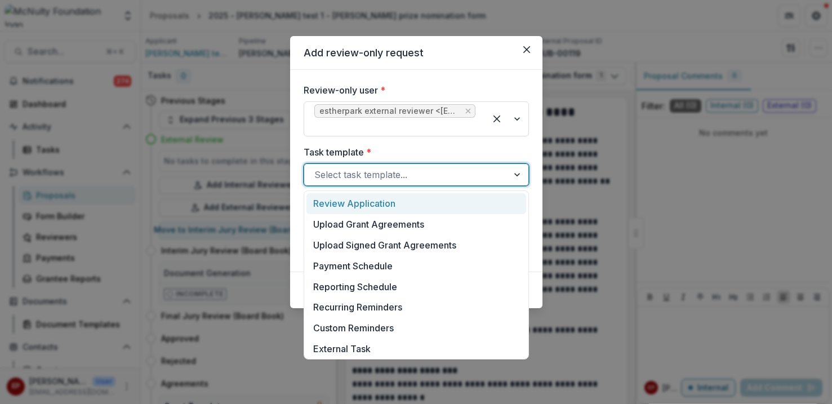
click at [477, 173] on div at bounding box center [406, 175] width 184 height 16
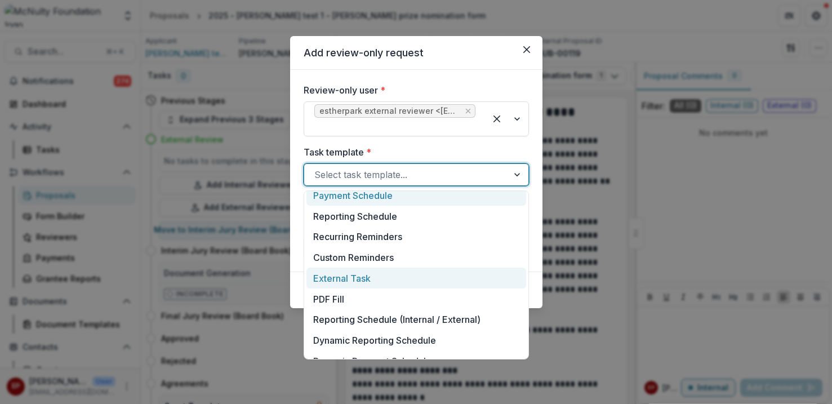
scroll to position [79, 0]
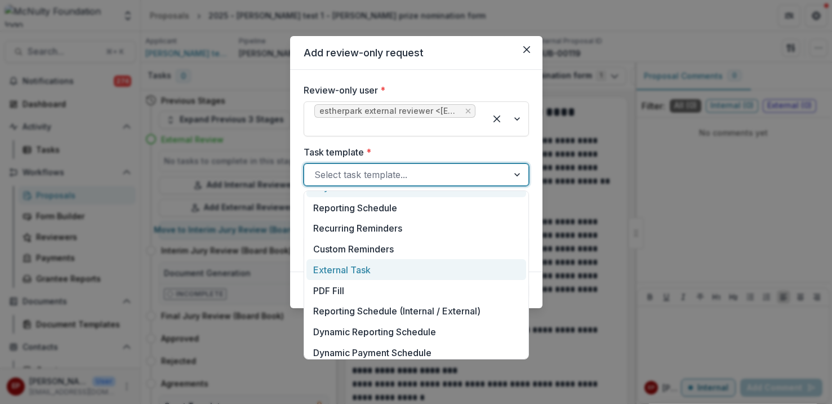
click at [458, 270] on div "External Task" at bounding box center [416, 269] width 220 height 21
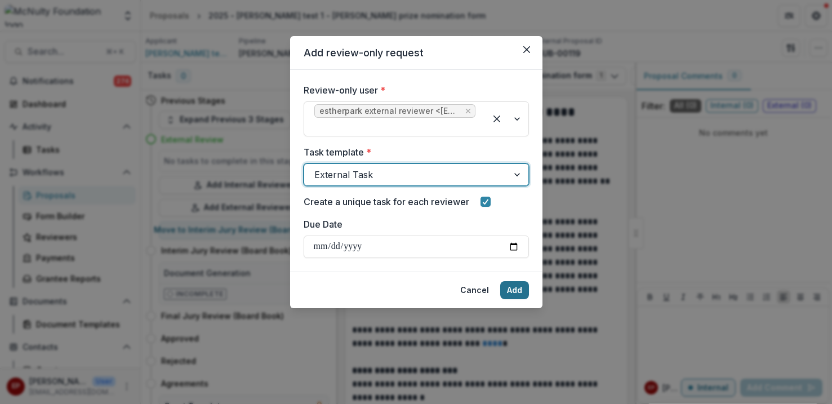
click at [512, 284] on button "Add" at bounding box center [514, 290] width 29 height 18
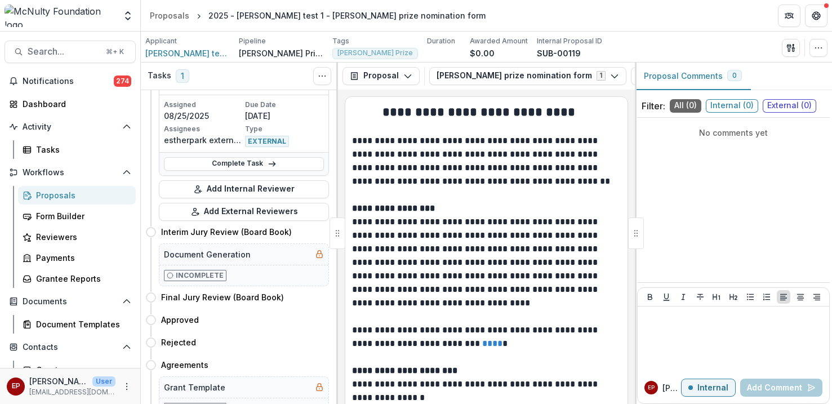
scroll to position [80, 0]
